Goal: Task Accomplishment & Management: Use online tool/utility

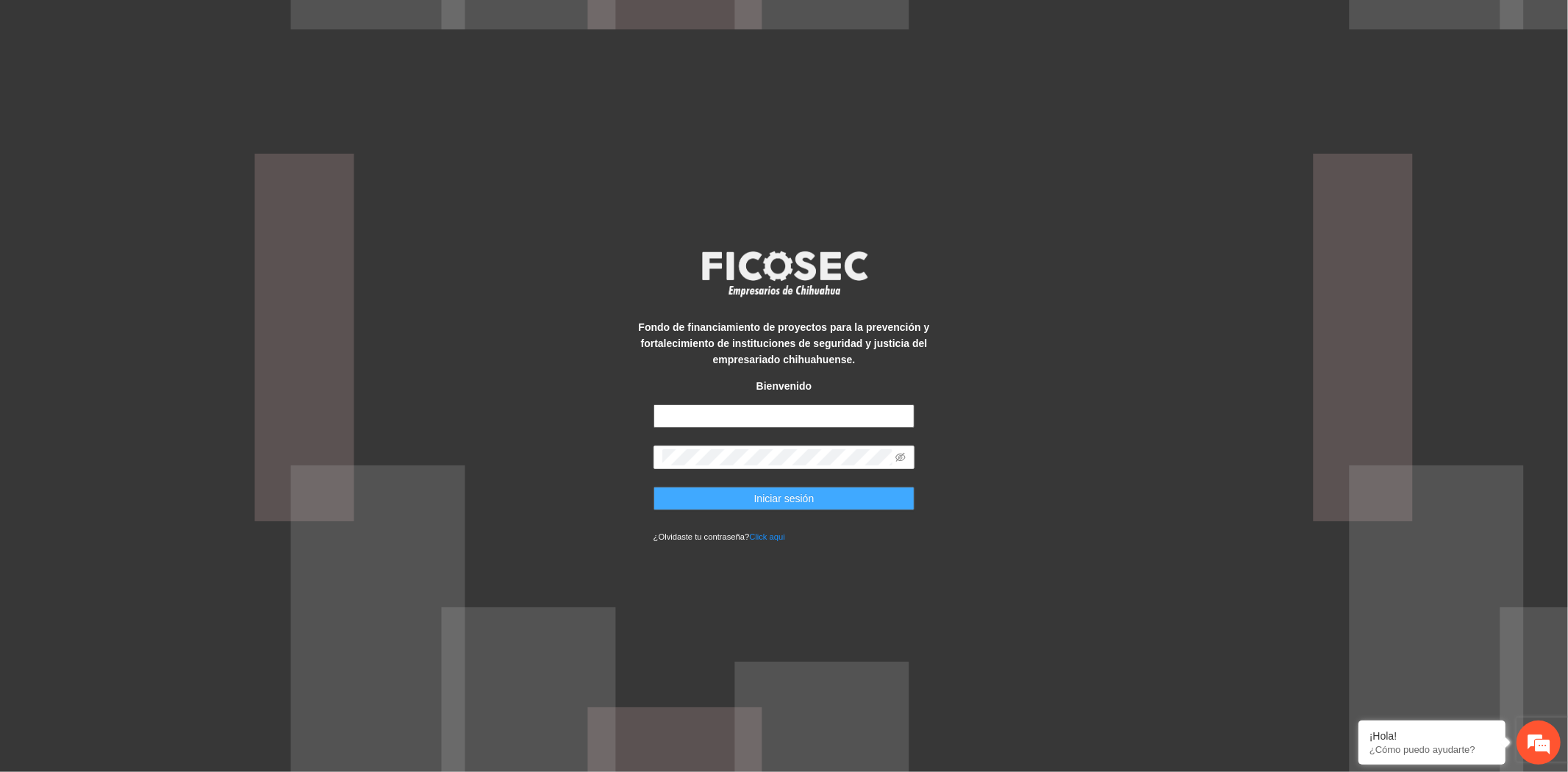
type input "**********"
click at [891, 505] on button "Iniciar sesión" at bounding box center [784, 498] width 262 height 24
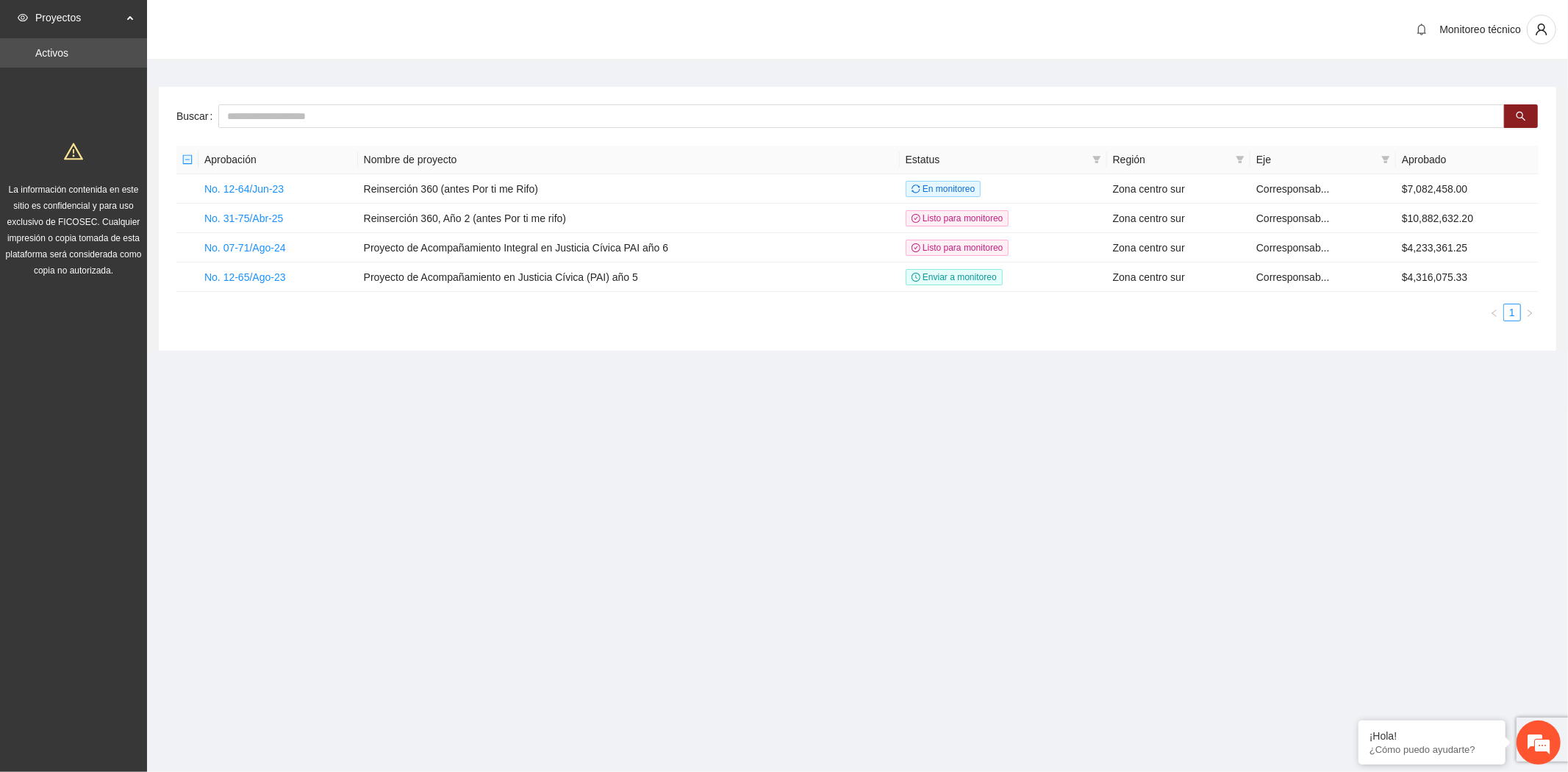
click at [362, 471] on section "Proyectos Activos La información contenida en este sitio es confidencial y para…" at bounding box center [784, 386] width 1568 height 772
click at [212, 550] on section "Proyectos Activos La información contenida en este sitio es confidencial y para…" at bounding box center [784, 386] width 1568 height 772
click at [270, 246] on link "No. 07-71/Ago-24" at bounding box center [245, 247] width 82 height 11
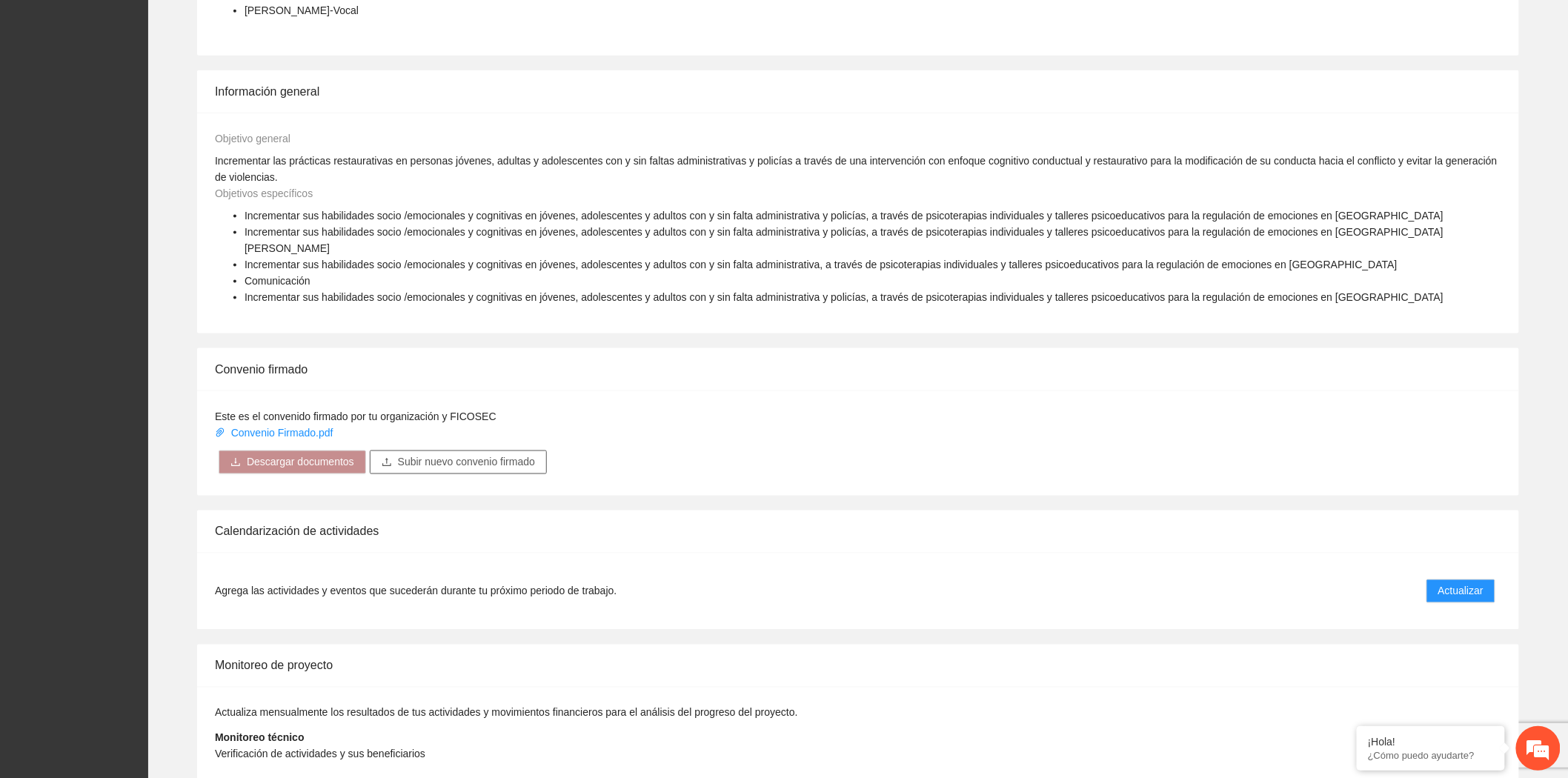
scroll to position [784, 0]
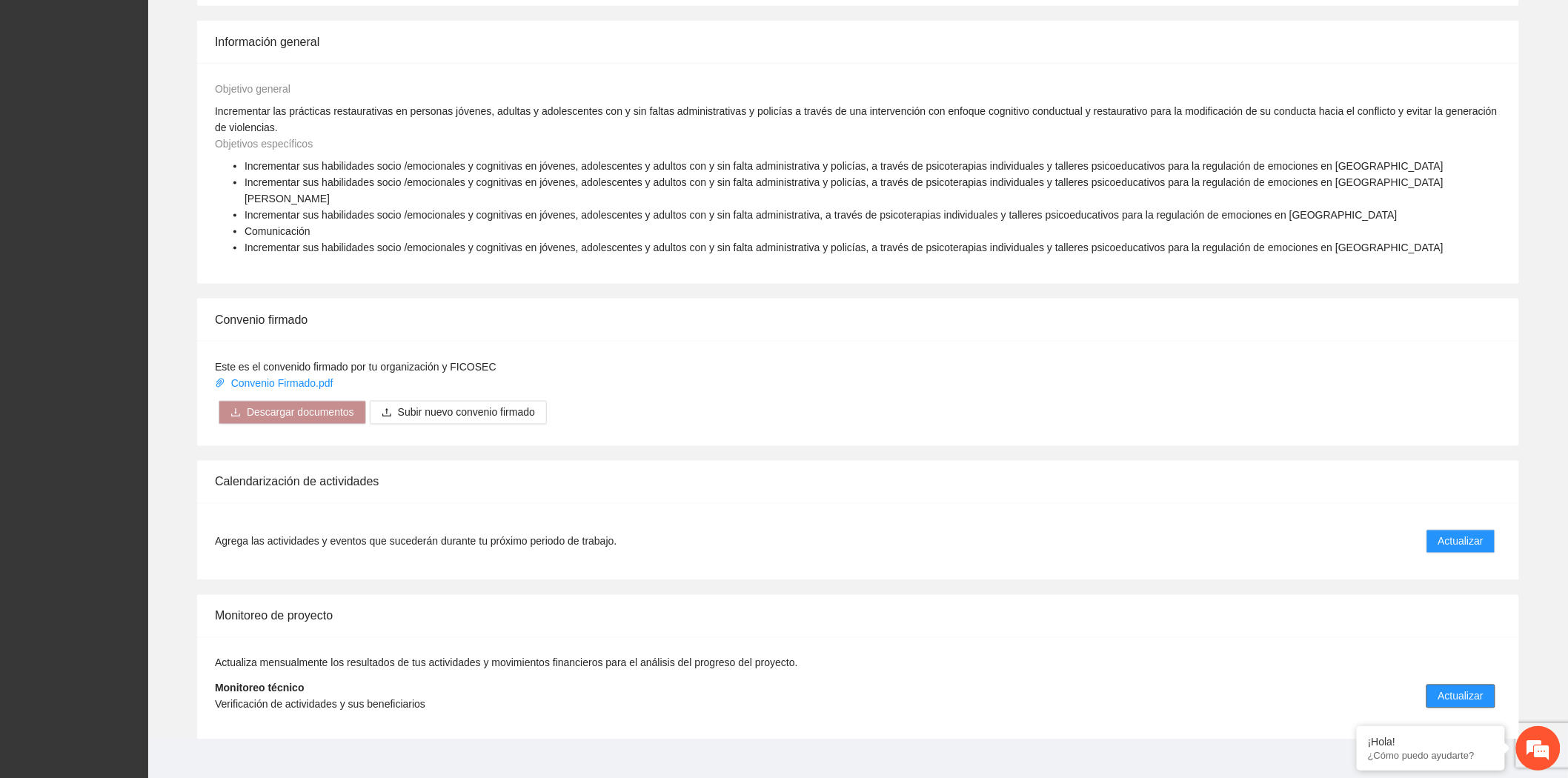
click at [1441, 688] on span "Actualizar" at bounding box center [1461, 696] width 45 height 17
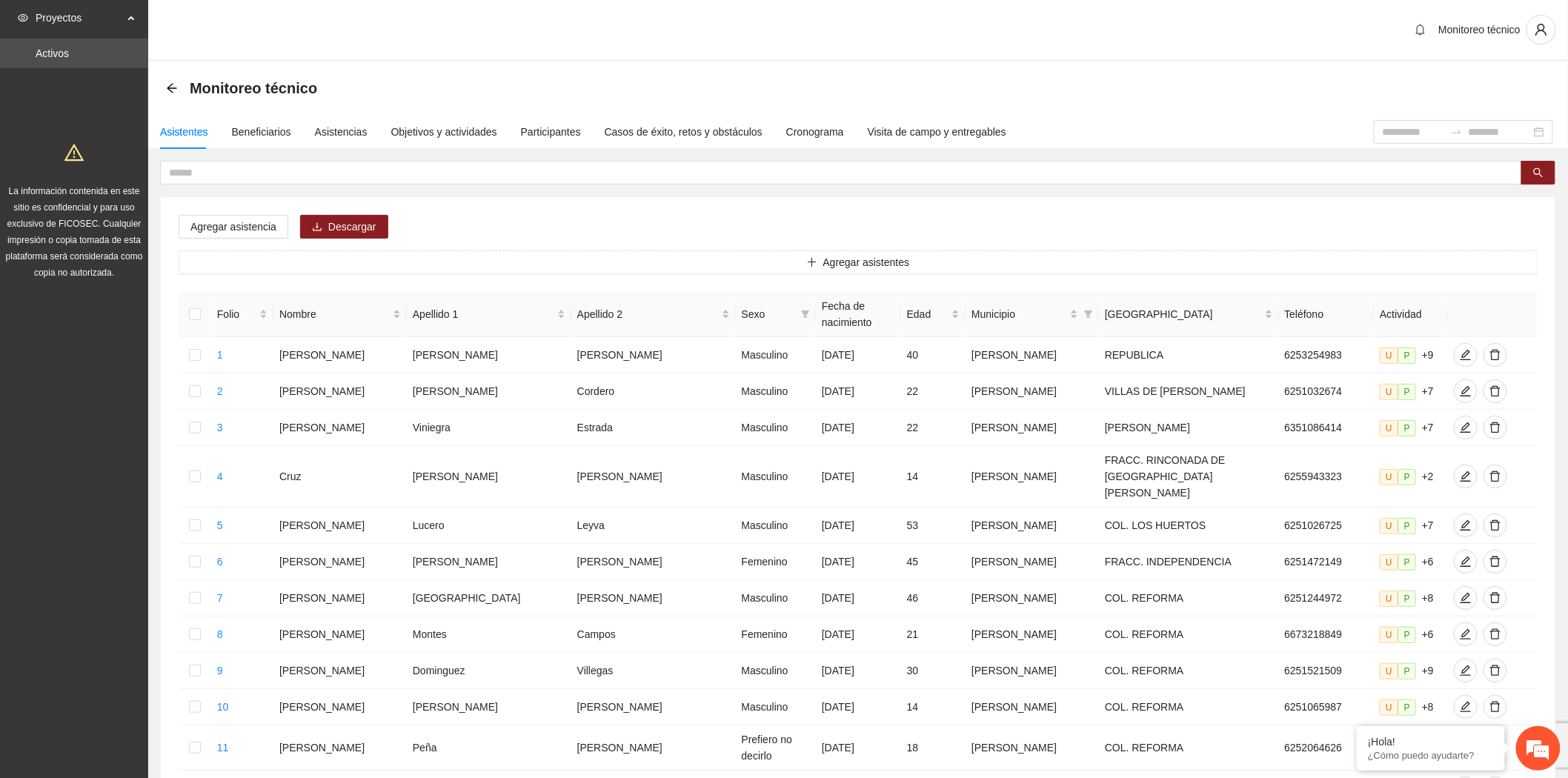
click at [557, 28] on div "Monitoreo técnico" at bounding box center [858, 31] width 1420 height 62
click at [339, 128] on div "Asistencias" at bounding box center [341, 132] width 53 height 17
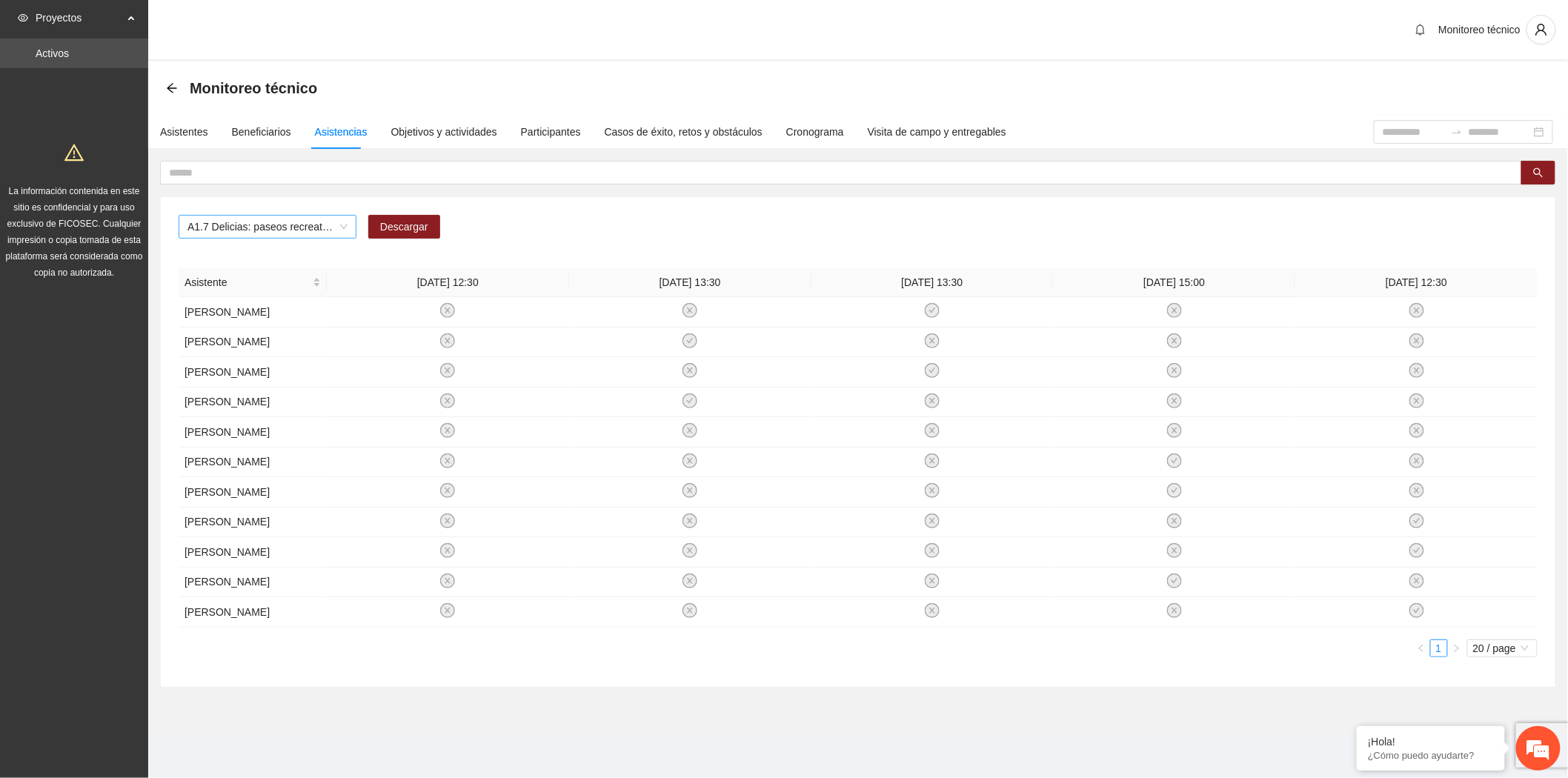
click at [252, 228] on span "A1.7 Delicias: paseos recreativos" at bounding box center [267, 226] width 160 height 22
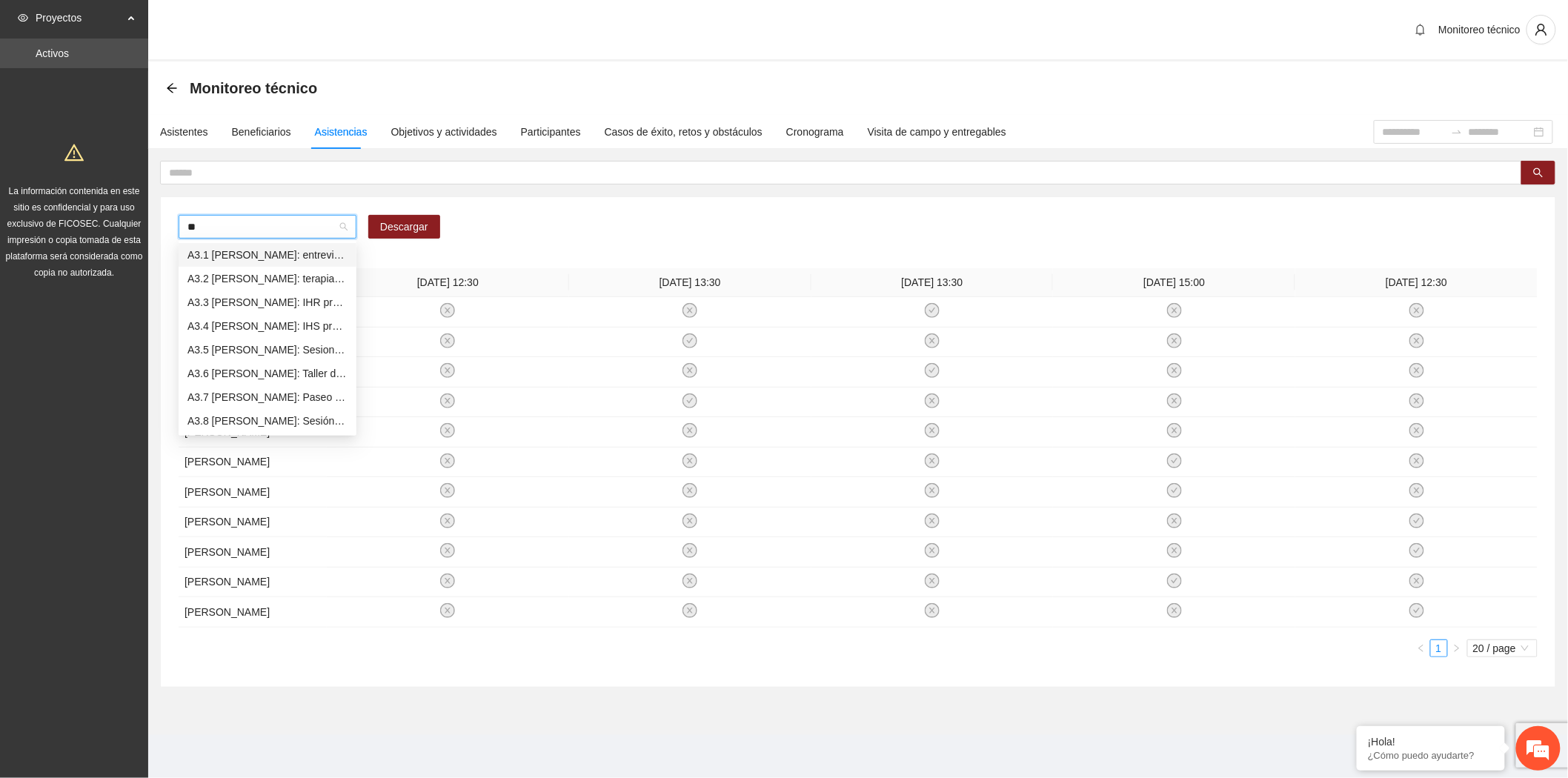
type input "***"
